Goal: Check status

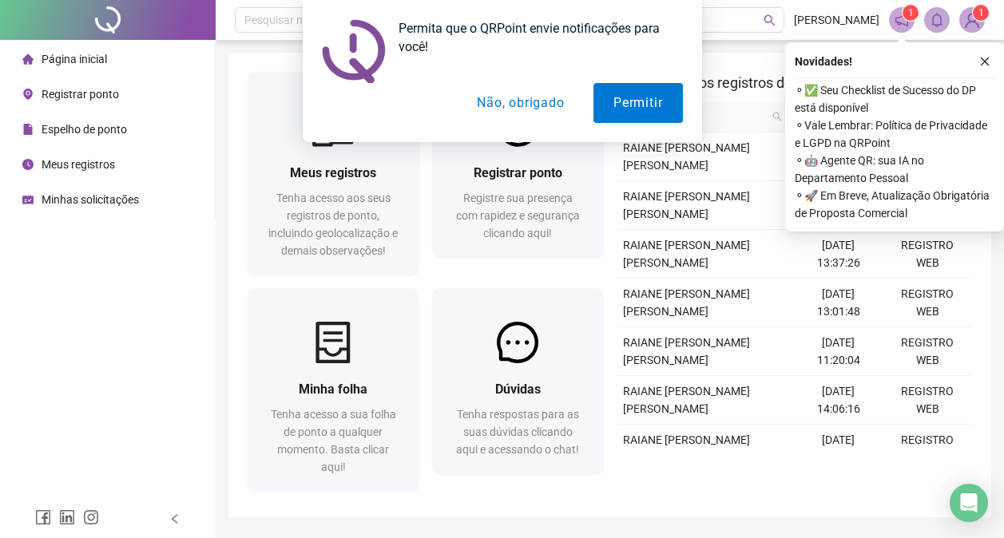
click at [89, 131] on div "Permita que o QRPoint envie notificações para você! Permitir Não, obrigado" at bounding box center [502, 71] width 1004 height 142
click at [635, 104] on button "Permitir" at bounding box center [637, 103] width 89 height 40
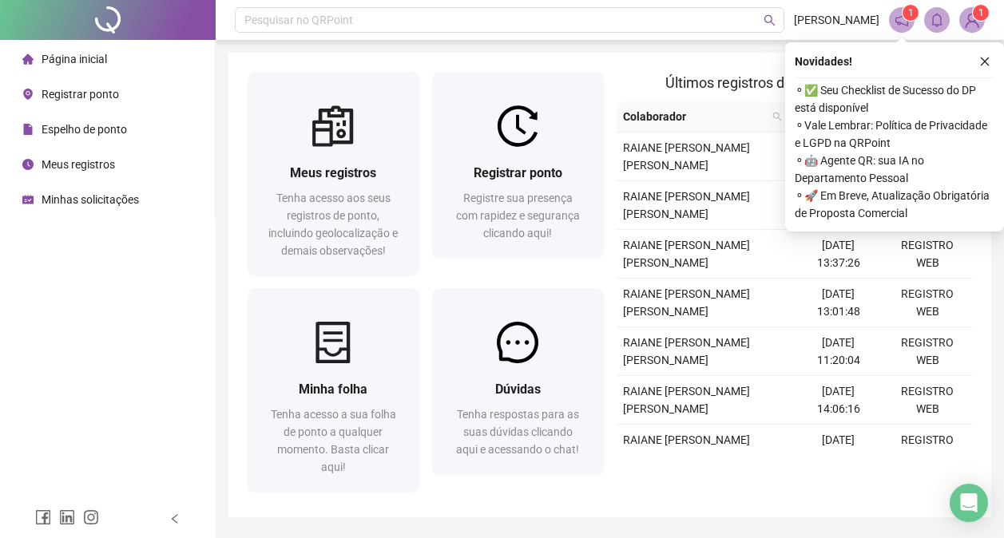
click at [79, 128] on span "Espelho de ponto" at bounding box center [84, 129] width 85 height 13
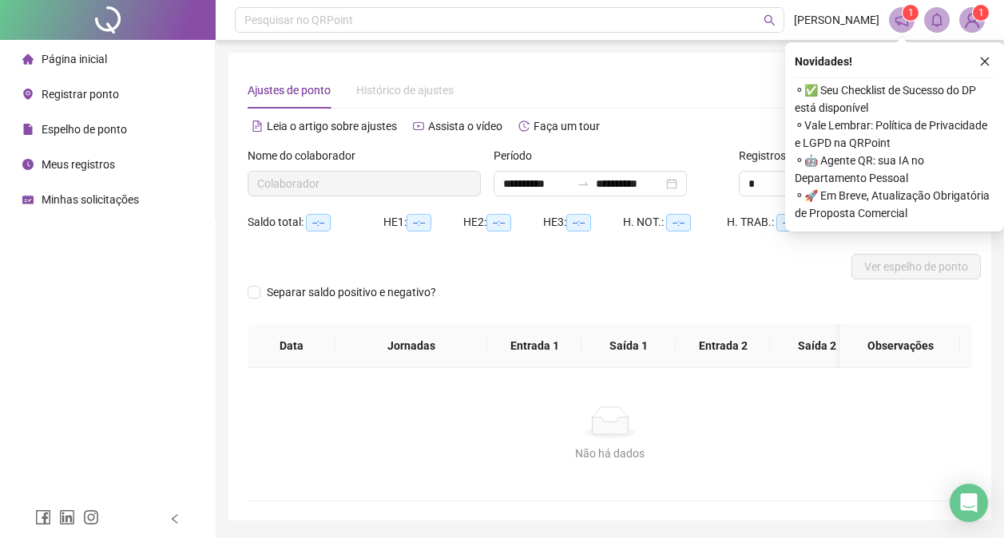
type input "**********"
click at [985, 62] on icon "close" at bounding box center [984, 61] width 11 height 11
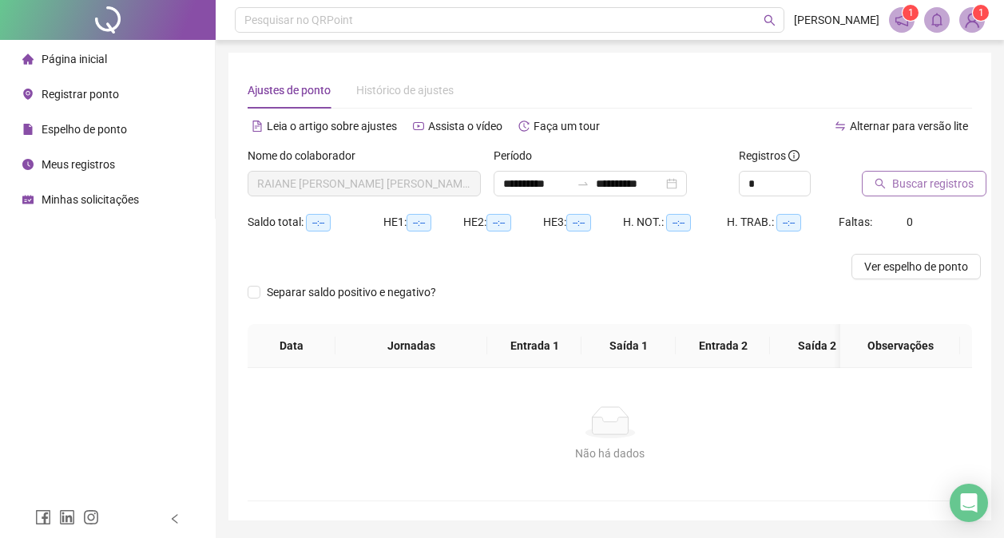
click at [911, 184] on span "Buscar registros" at bounding box center [932, 184] width 81 height 18
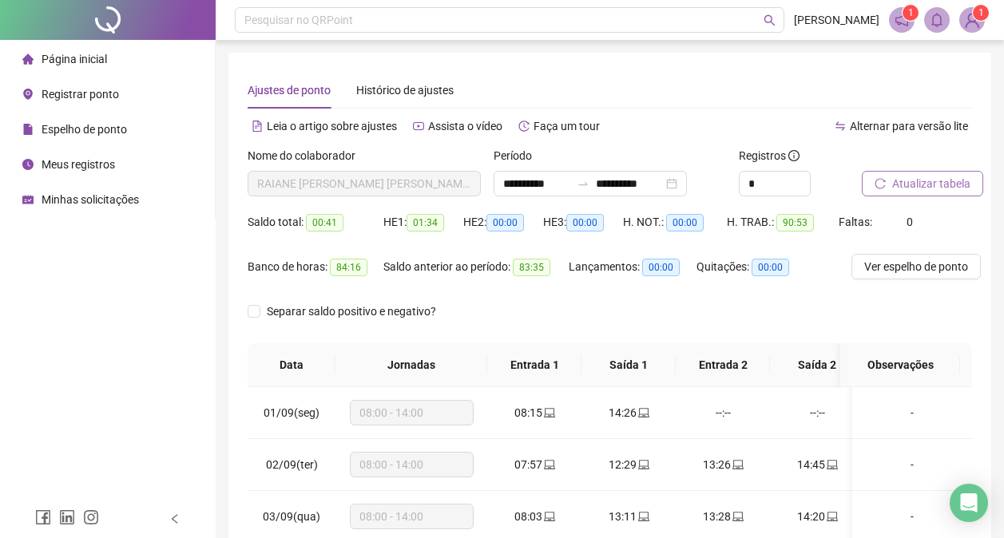
click at [90, 60] on span "Página inicial" at bounding box center [74, 59] width 65 height 13
